Goal: Information Seeking & Learning: Understand process/instructions

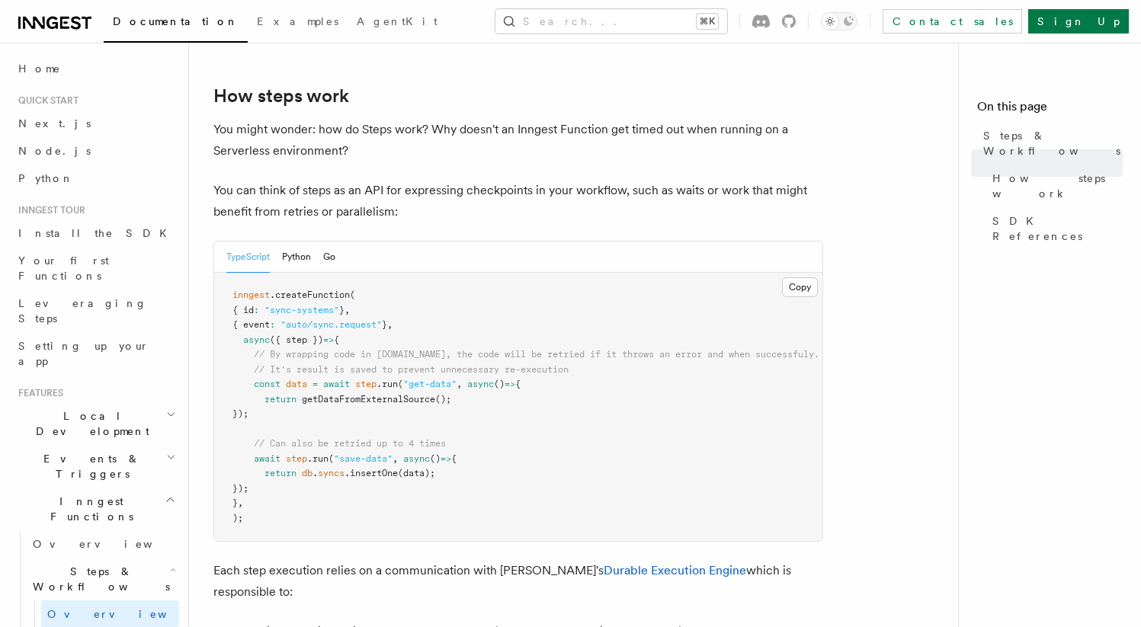
scroll to position [582, 0]
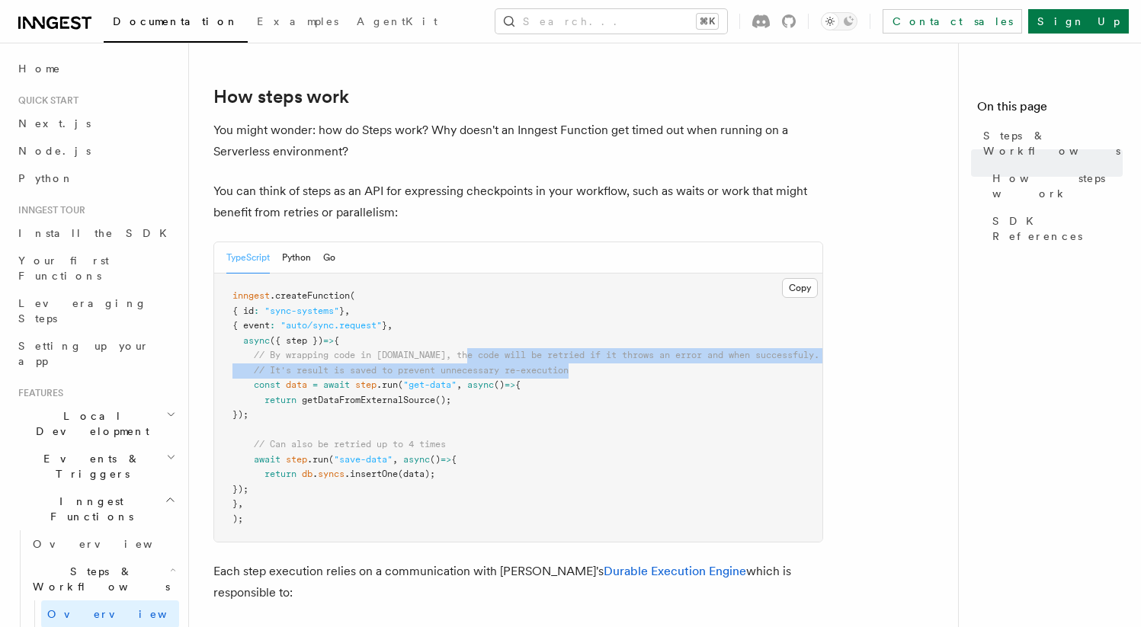
drag, startPoint x: 489, startPoint y: 296, endPoint x: 579, endPoint y: 313, distance: 91.7
click at [579, 313] on pre "inngest .createFunction ( { id : "sync-systems" } , { event : "auto/sync.reques…" at bounding box center [518, 408] width 608 height 268
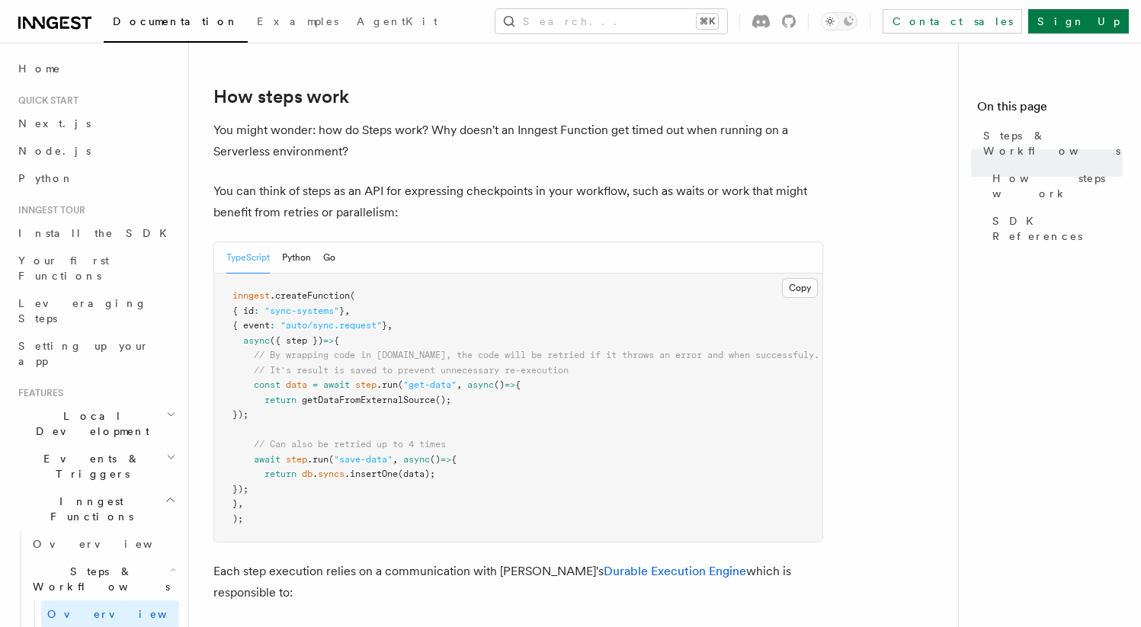
click at [359, 280] on pre "inngest .createFunction ( { id : "sync-systems" } , { event : "auto/sync.reques…" at bounding box center [518, 408] width 608 height 268
click at [339, 335] on span "{" at bounding box center [336, 340] width 5 height 11
drag, startPoint x: 245, startPoint y: 282, endPoint x: 388, endPoint y: 285, distance: 143.4
click at [388, 285] on pre "inngest .createFunction ( { id : "sync-systems" } , { event : "auto/sync.reques…" at bounding box center [518, 408] width 608 height 268
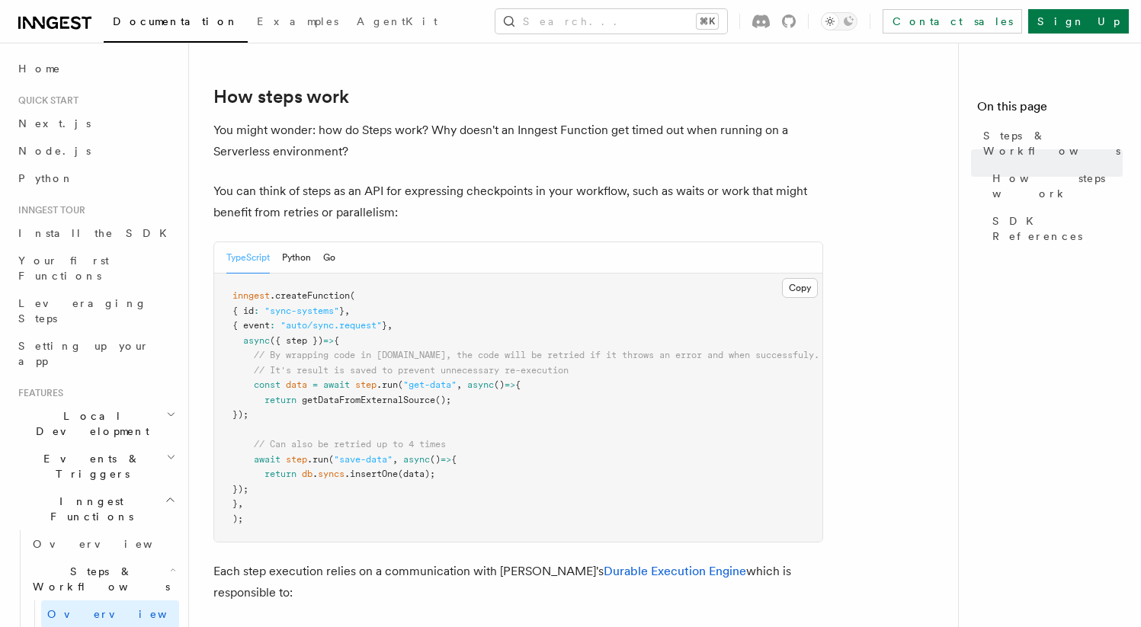
click at [362, 281] on pre "inngest .createFunction ( { id : "sync-systems" } , { event : "auto/sync.reques…" at bounding box center [518, 408] width 608 height 268
click at [355, 281] on pre "inngest .createFunction ( { id : "sync-systems" } , { event : "auto/sync.reques…" at bounding box center [518, 408] width 608 height 268
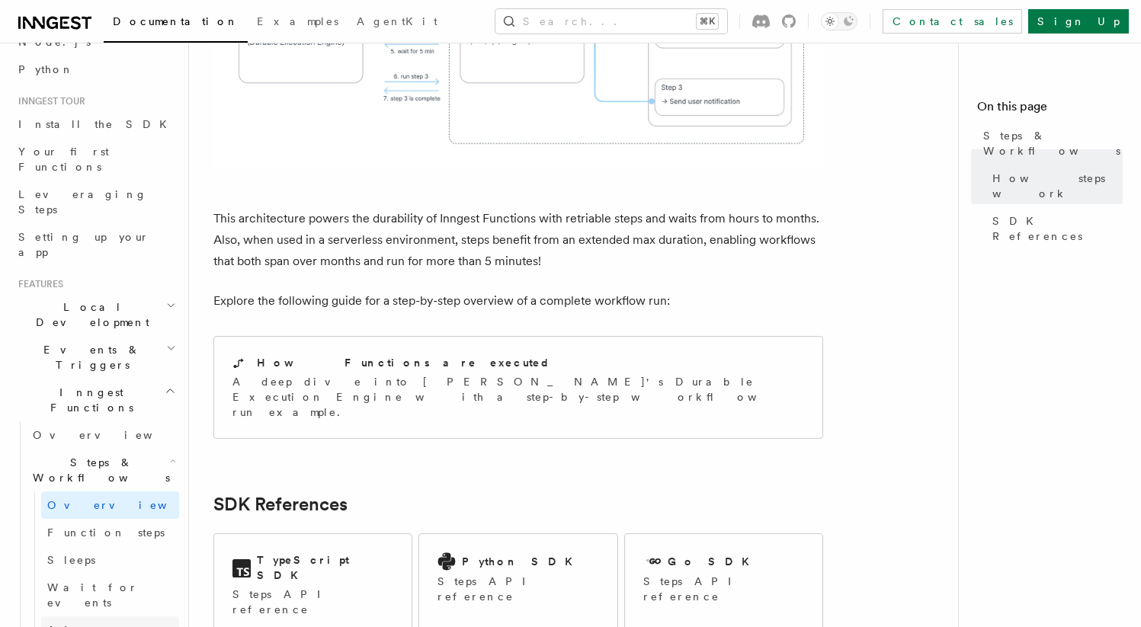
scroll to position [118, 0]
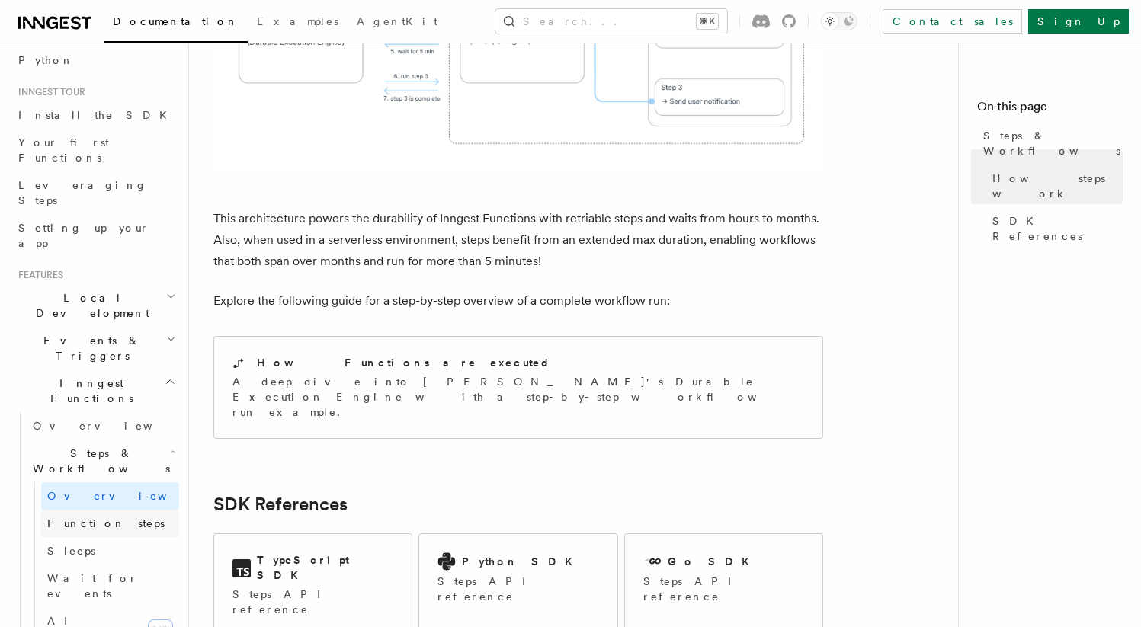
click at [129, 510] on link "Function steps" at bounding box center [110, 523] width 138 height 27
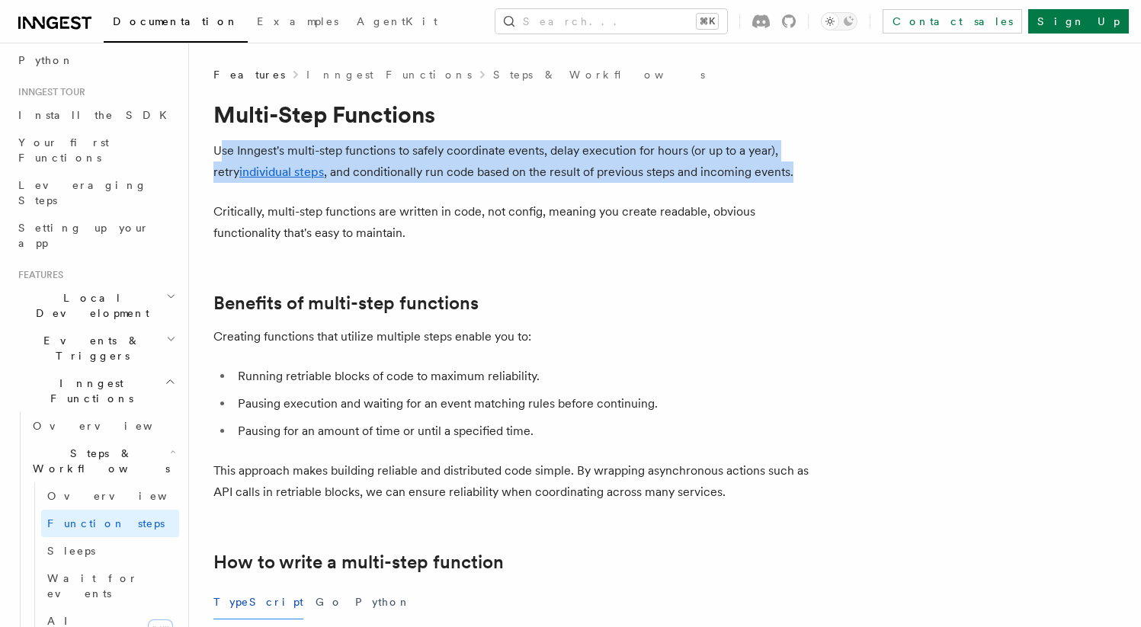
drag, startPoint x: 221, startPoint y: 148, endPoint x: 842, endPoint y: 168, distance: 620.9
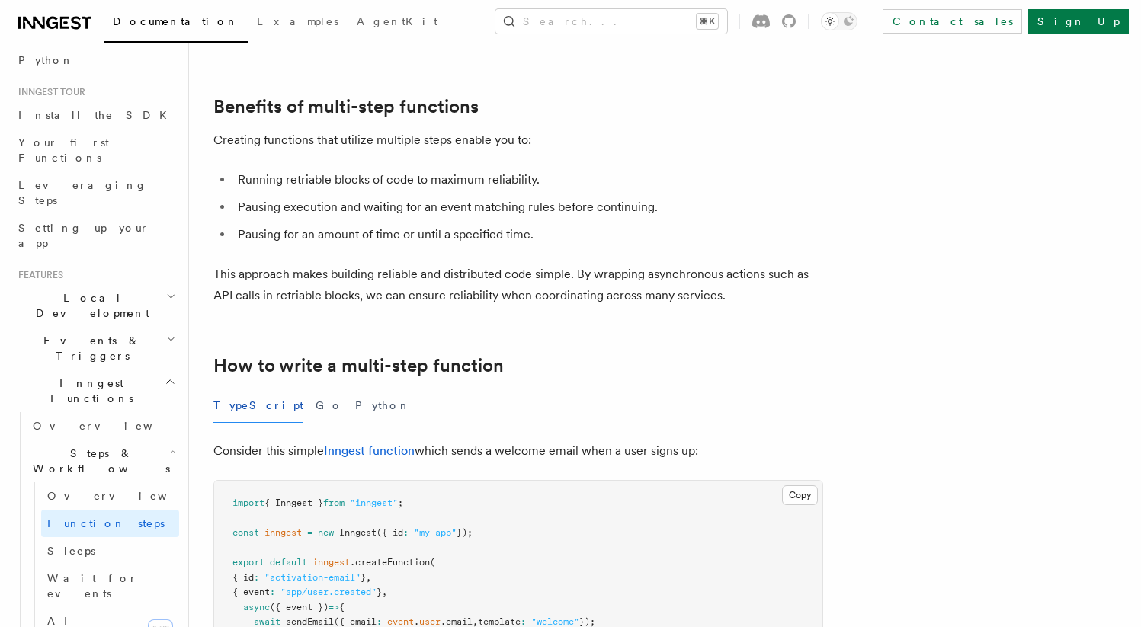
scroll to position [201, 0]
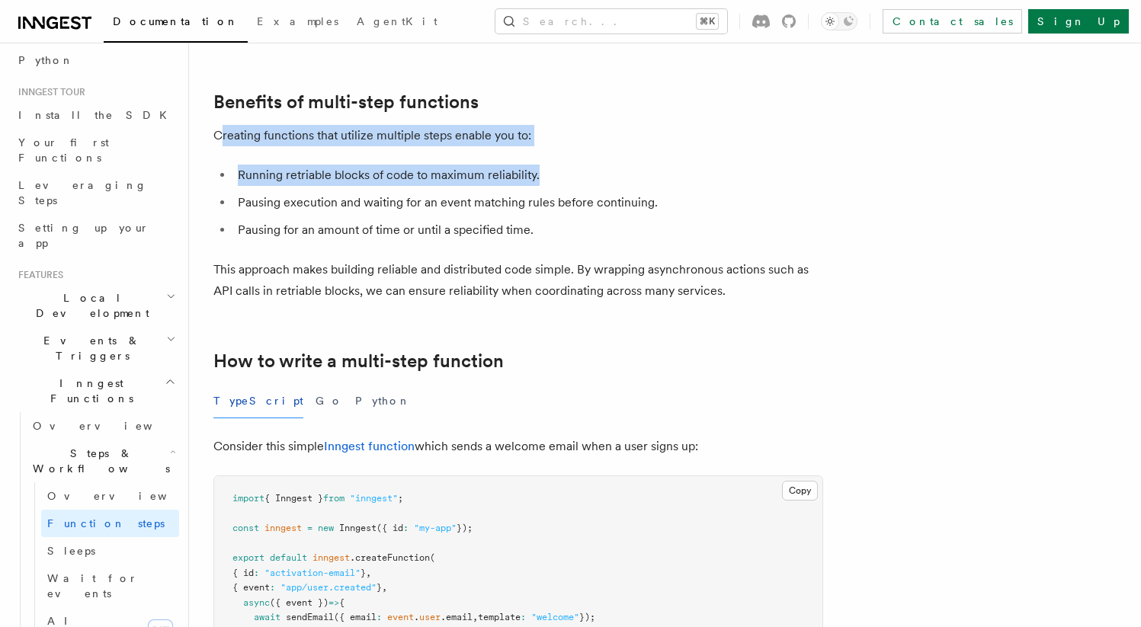
drag, startPoint x: 223, startPoint y: 133, endPoint x: 572, endPoint y: 172, distance: 350.5
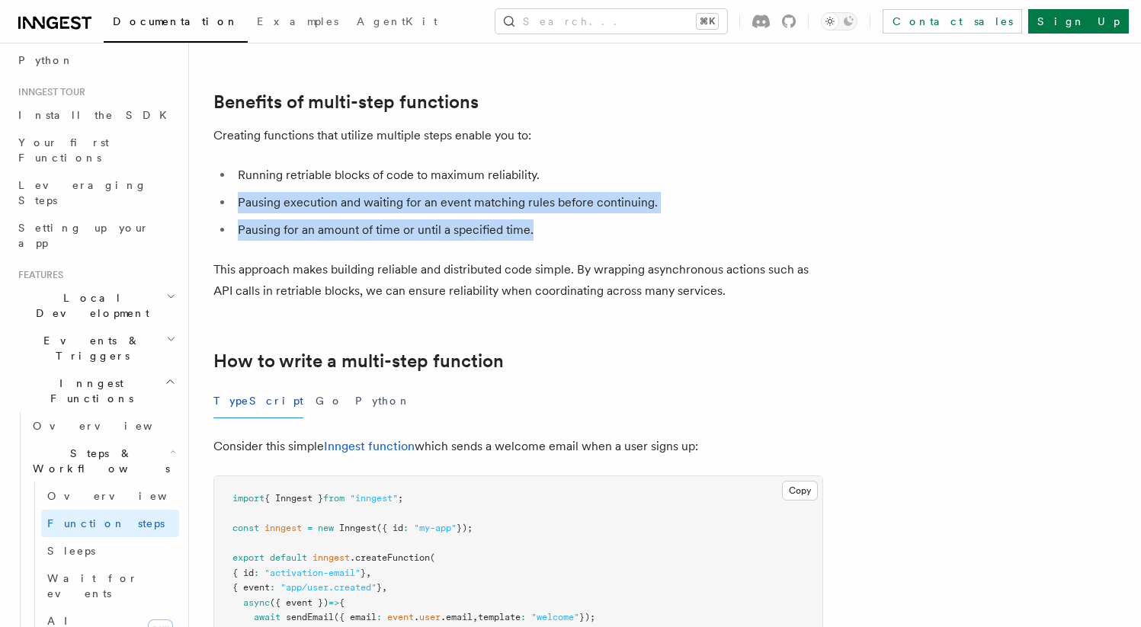
drag, startPoint x: 239, startPoint y: 207, endPoint x: 692, endPoint y: 225, distance: 453.2
click at [692, 225] on ul "Running retriable blocks of code to maximum reliability. Pausing execution and …" at bounding box center [518, 203] width 610 height 76
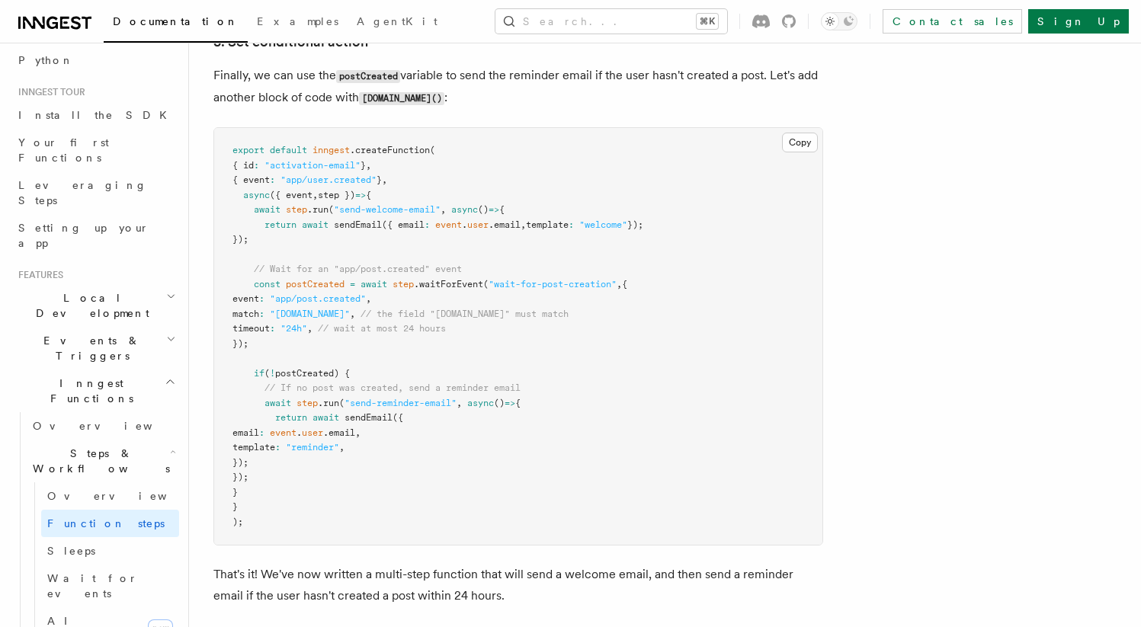
scroll to position [2036, 0]
